Goal: Information Seeking & Learning: Check status

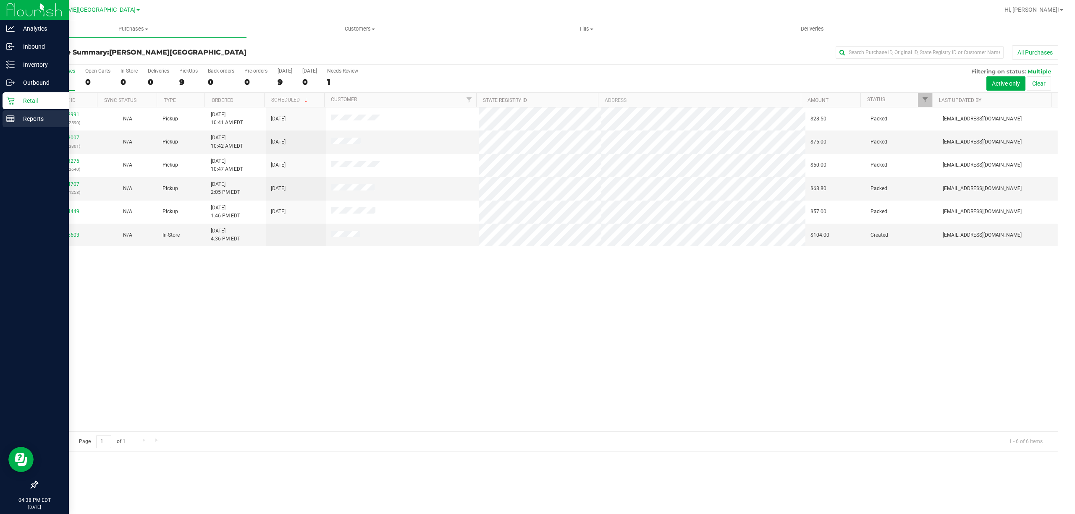
click at [15, 115] on p "Reports" at bounding box center [40, 119] width 50 height 10
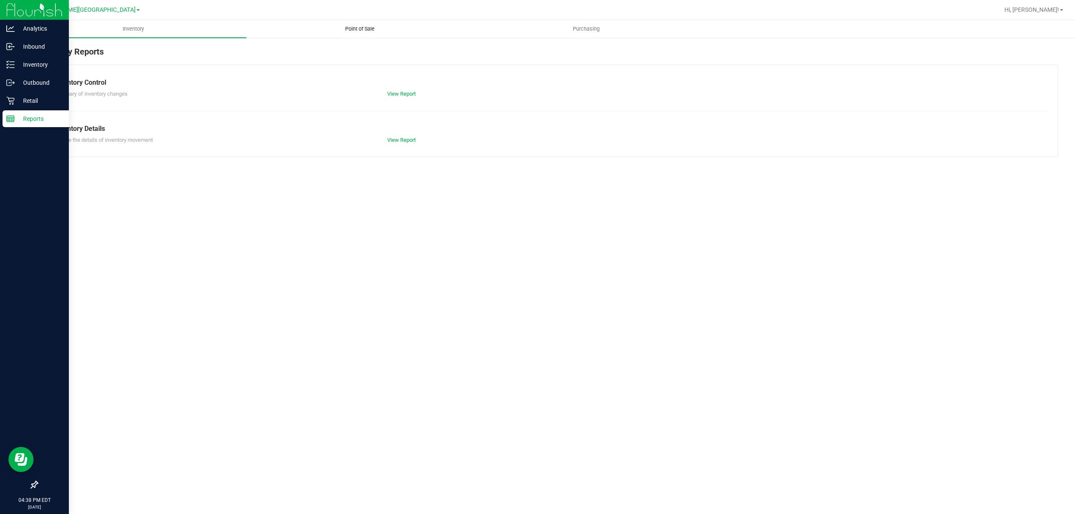
click at [365, 29] on span "Point of Sale" at bounding box center [360, 29] width 52 height 8
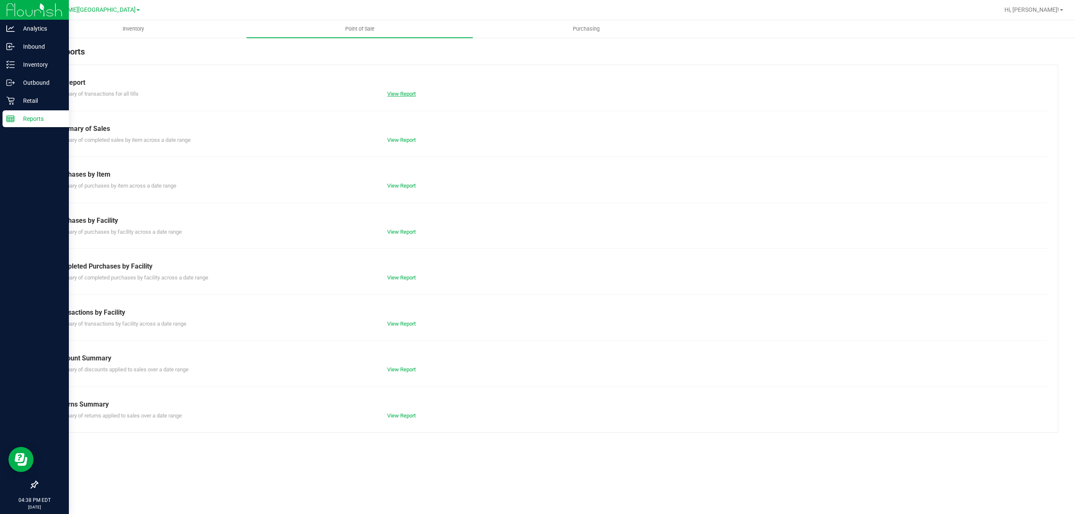
click at [397, 91] on link "View Report" at bounding box center [401, 94] width 29 height 6
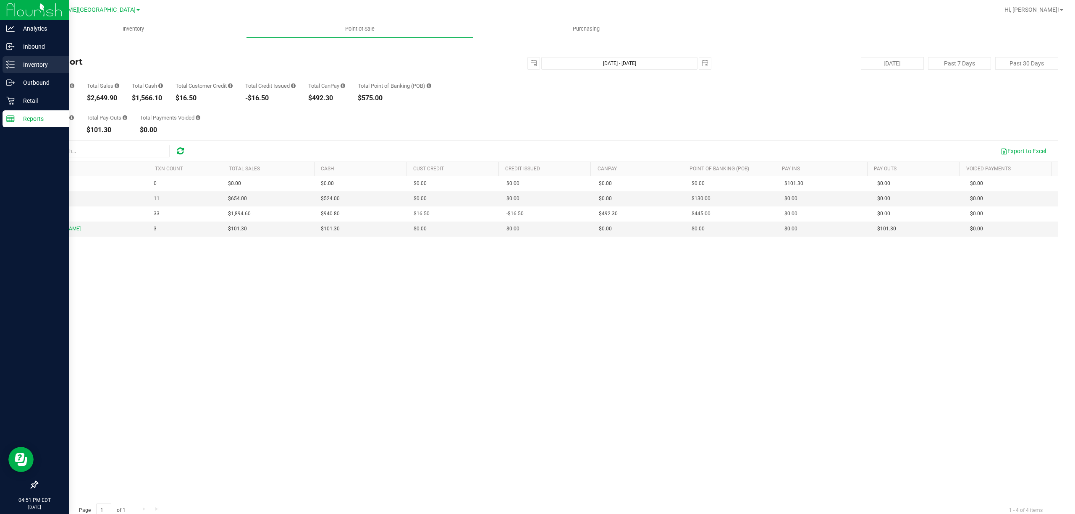
click at [22, 70] on div "Inventory" at bounding box center [36, 64] width 66 height 17
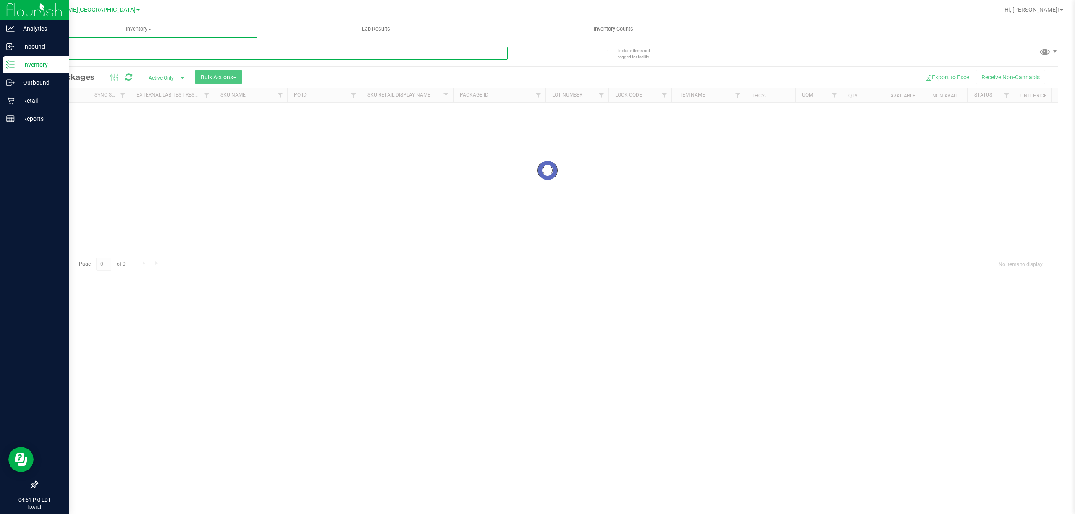
click at [211, 55] on input "text" at bounding box center [272, 53] width 471 height 13
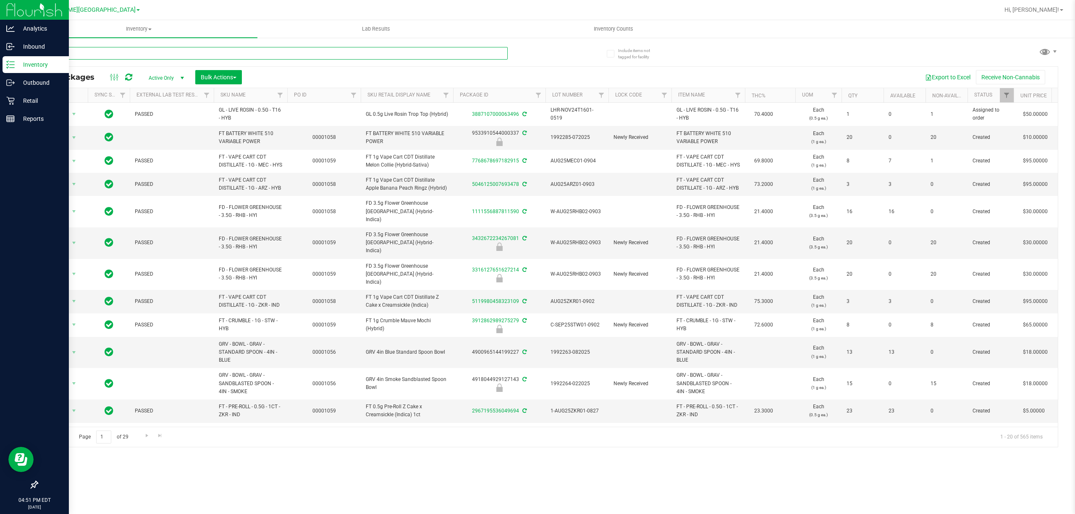
type input "rnc"
